Goal: Find specific page/section: Find specific page/section

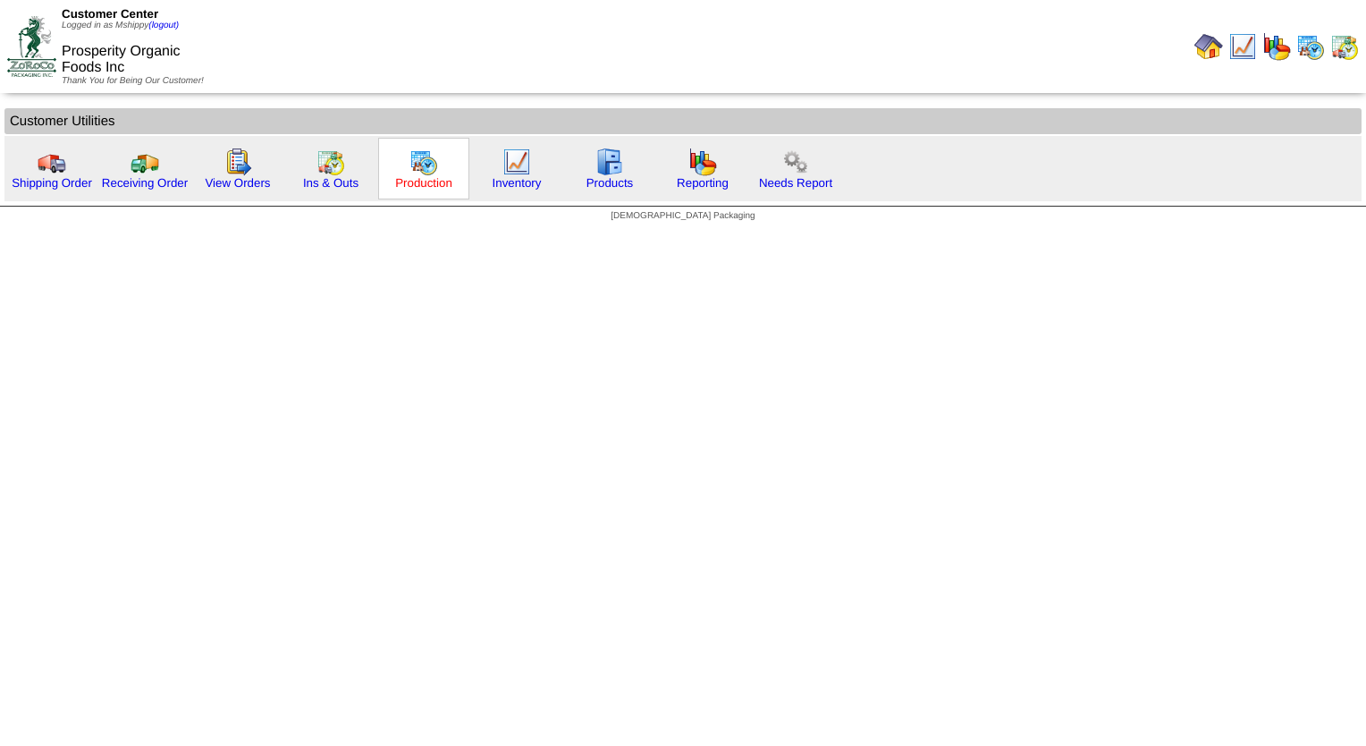
click at [418, 184] on link "Production" at bounding box center [423, 182] width 57 height 13
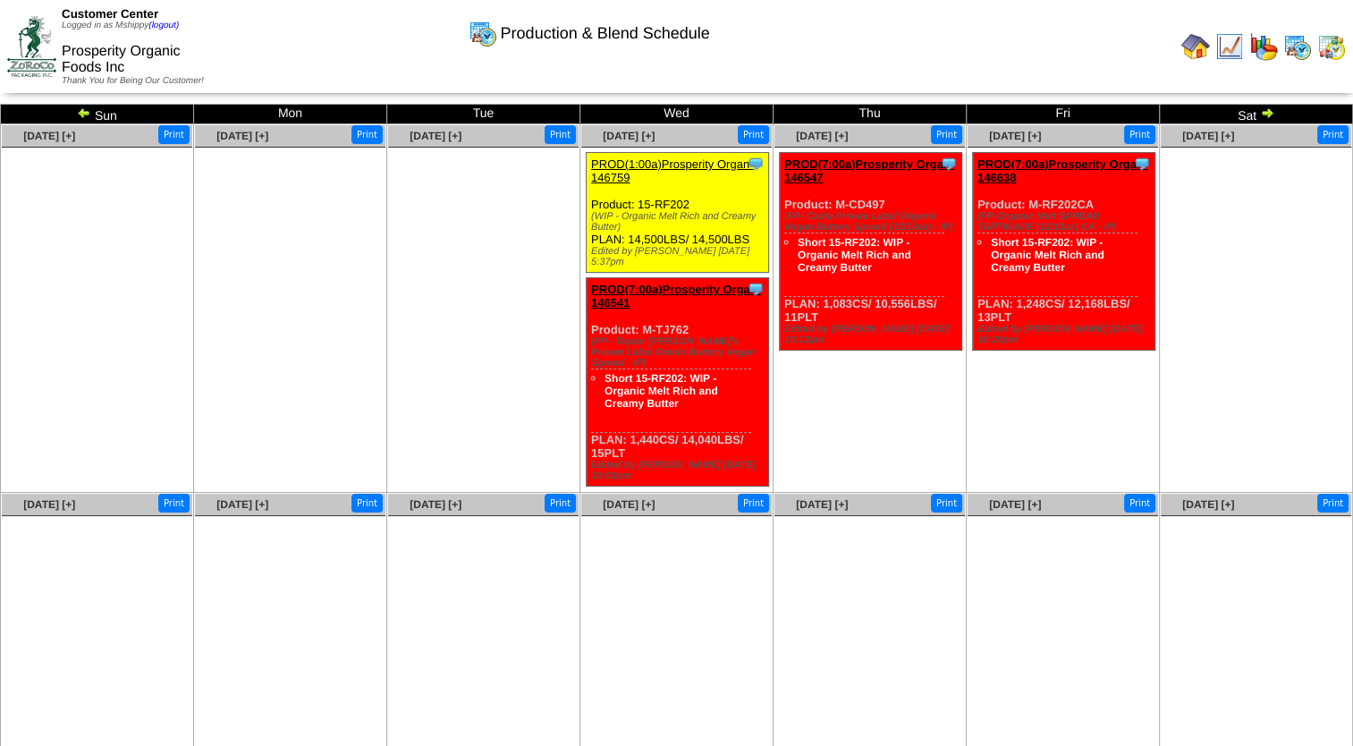
click at [1332, 51] on img at bounding box center [1331, 46] width 29 height 29
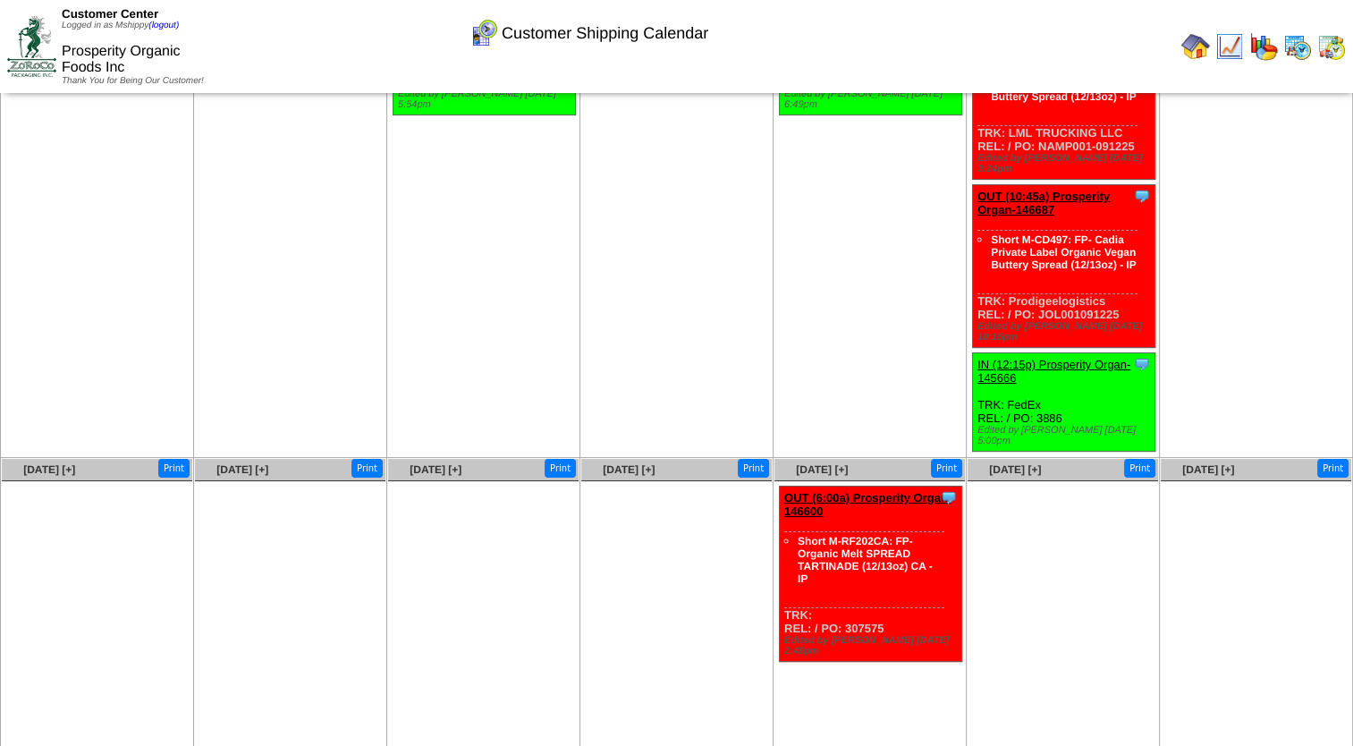
scroll to position [138, 0]
